Goal: Task Accomplishment & Management: Use online tool/utility

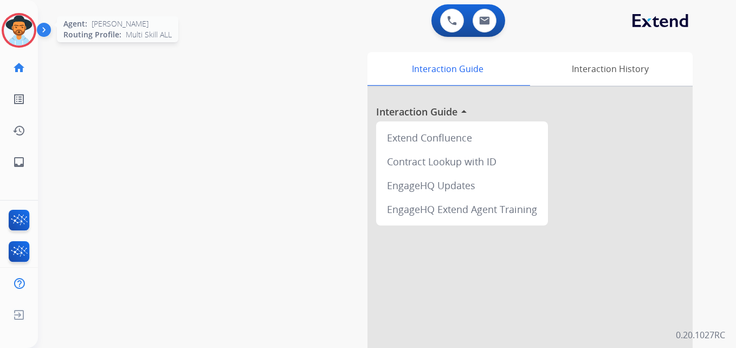
click at [25, 34] on img at bounding box center [19, 30] width 30 height 30
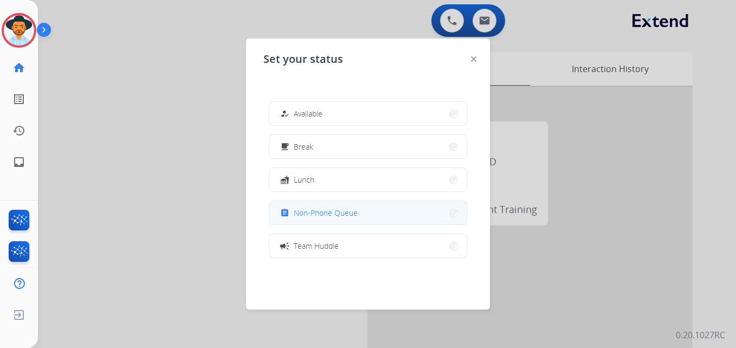
scroll to position [171, 0]
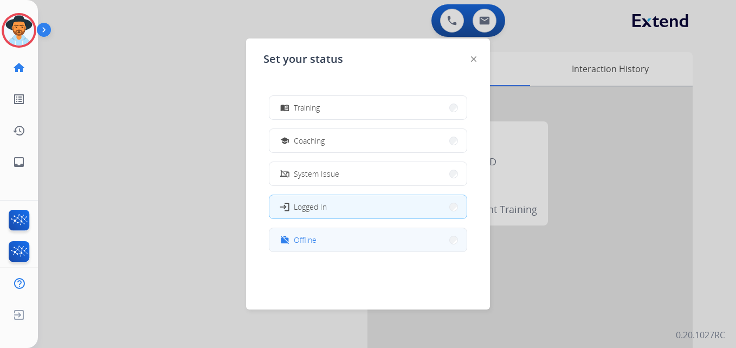
click at [340, 241] on button "work_off Offline" at bounding box center [367, 239] width 197 height 23
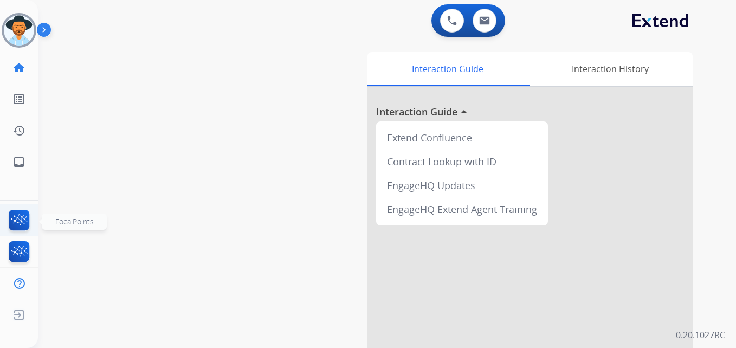
click at [22, 216] on img at bounding box center [19, 222] width 25 height 25
